Goal: Browse casually

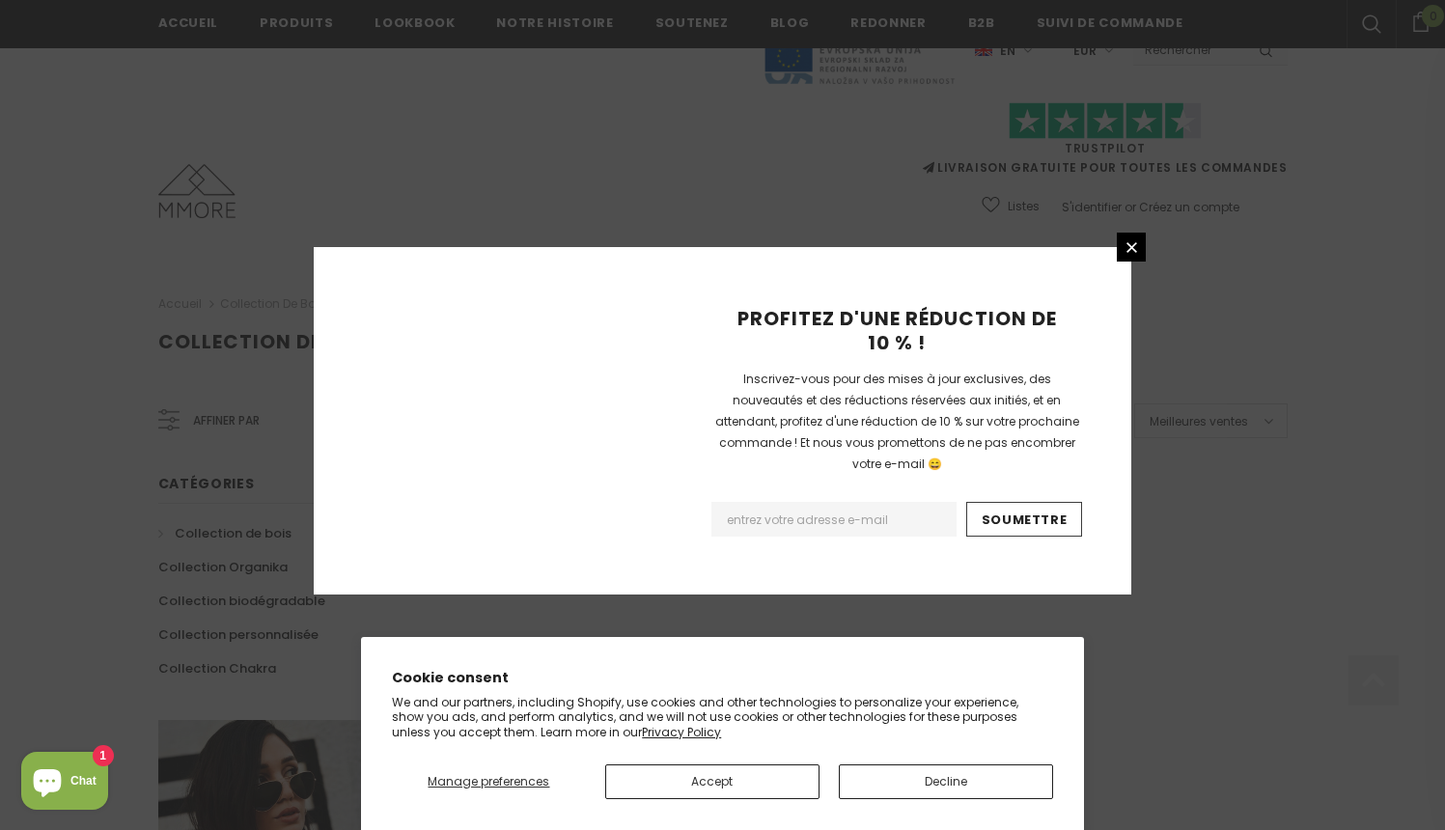
scroll to position [1195, 0]
